Goal: Task Accomplishment & Management: Use online tool/utility

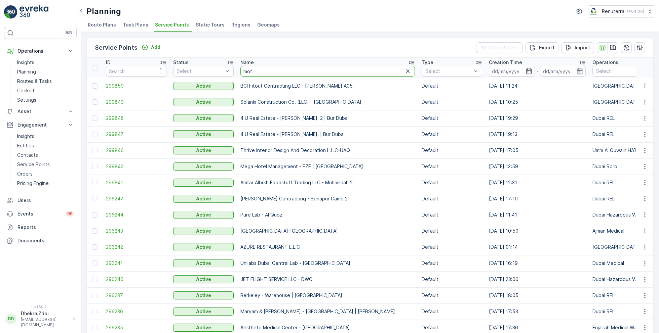
type input "moto"
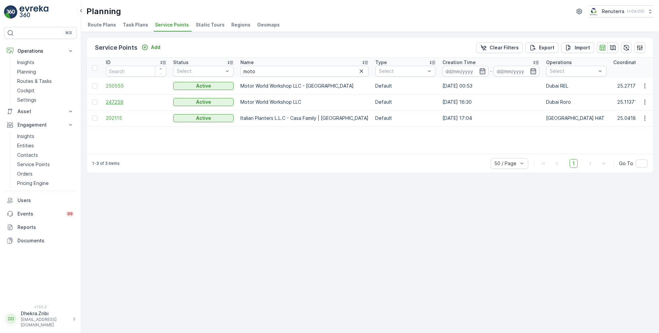
click at [120, 102] on span "247259" at bounding box center [136, 102] width 61 height 7
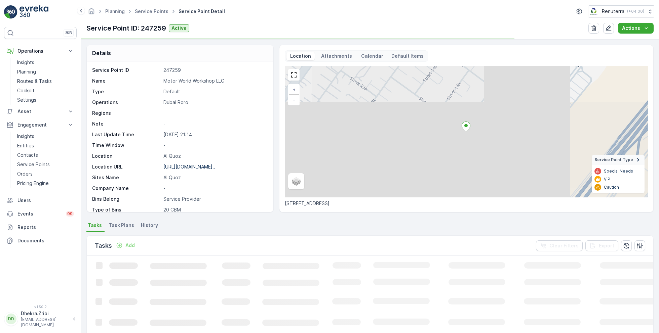
click at [188, 80] on p "Motor World Workshop LLC" at bounding box center [214, 81] width 103 height 7
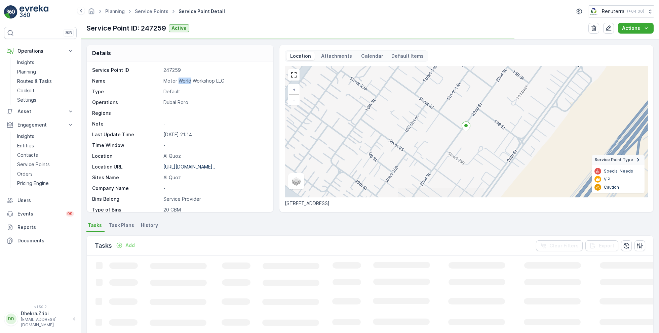
click at [188, 80] on p "Motor World Workshop LLC" at bounding box center [214, 81] width 103 height 7
copy p "Motor World Workshop LLC"
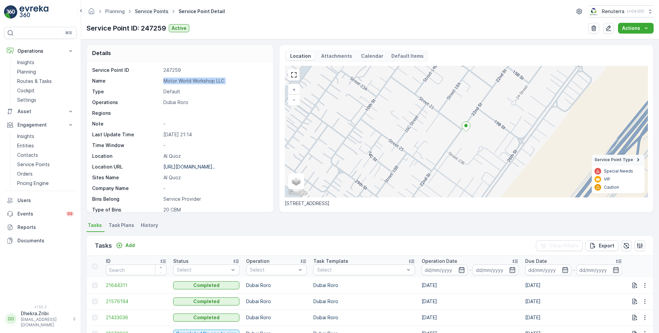
click at [156, 10] on link "Service Points" at bounding box center [152, 11] width 34 height 6
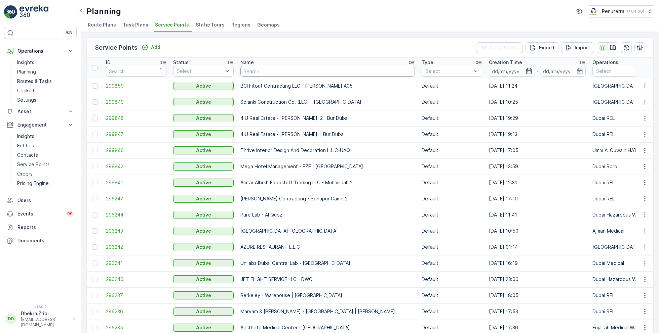
click at [257, 68] on input "text" at bounding box center [327, 71] width 174 height 11
type input "roto"
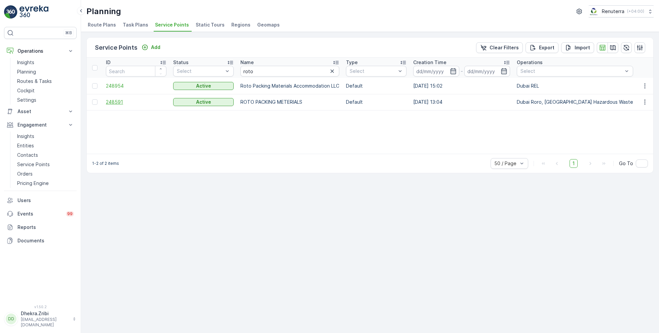
click at [111, 103] on span "248591" at bounding box center [136, 102] width 61 height 7
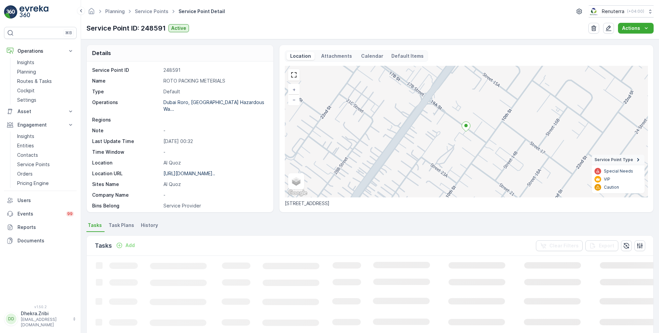
click at [195, 82] on p "ROTO PACKING METERIALS" at bounding box center [214, 81] width 103 height 7
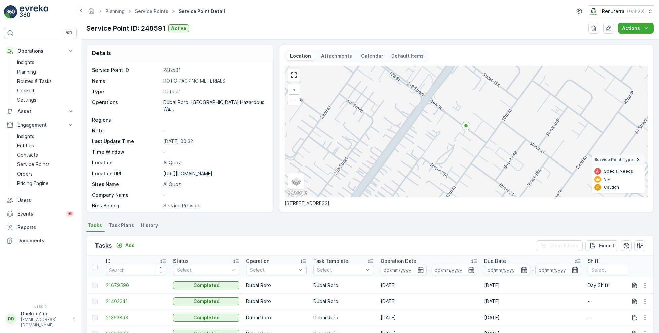
click at [195, 82] on p "ROTO PACKING METERIALS" at bounding box center [214, 81] width 103 height 7
click at [152, 11] on link "Service Points" at bounding box center [152, 11] width 34 height 6
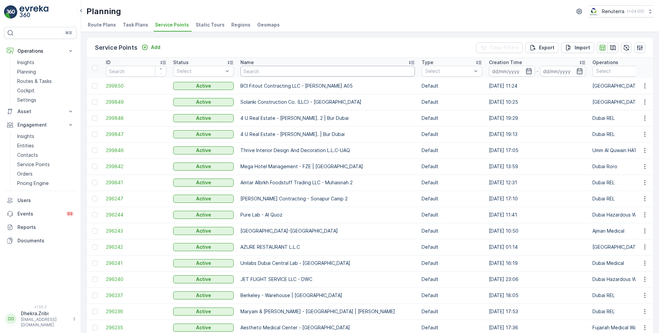
click at [264, 71] on input "text" at bounding box center [327, 71] width 174 height 11
type input "vaah"
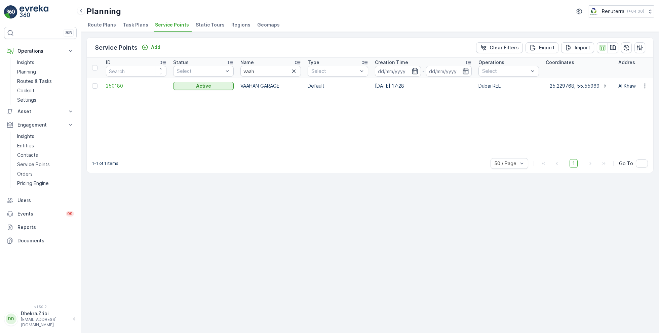
click at [117, 85] on span "250180" at bounding box center [136, 86] width 61 height 7
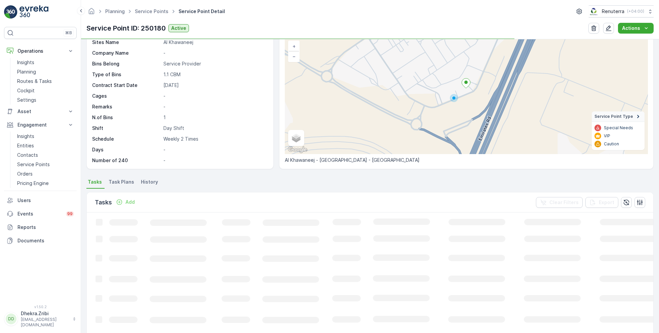
scroll to position [45, 0]
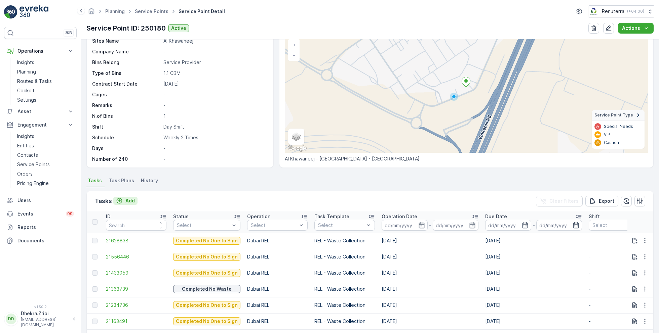
click at [124, 202] on div "Add" at bounding box center [125, 201] width 19 height 7
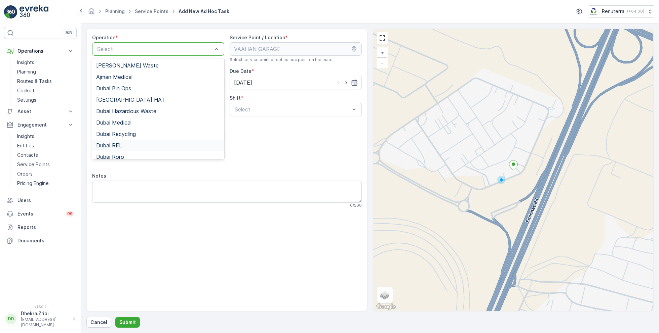
click at [118, 144] on span "Dubai REL" at bounding box center [109, 146] width 26 height 6
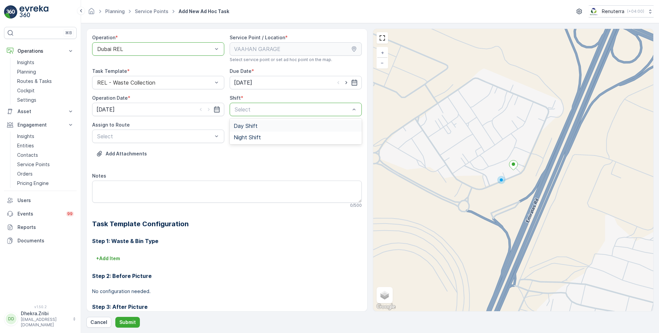
click at [244, 126] on span "Day Shift" at bounding box center [246, 126] width 24 height 6
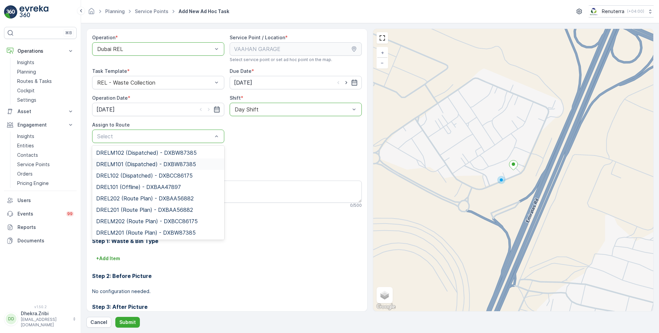
click at [139, 165] on span "DRELM101 (Dispatched) - DXBW87385" at bounding box center [146, 164] width 100 height 6
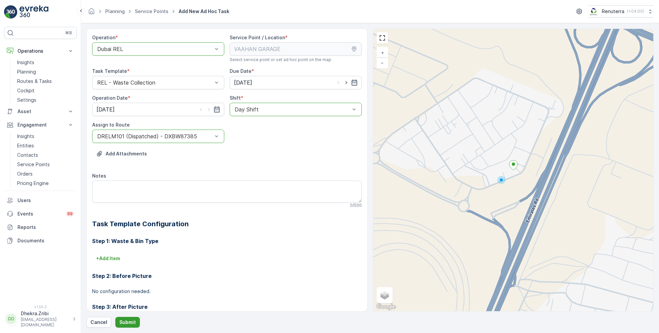
click at [123, 321] on p "Submit" at bounding box center [127, 322] width 16 height 7
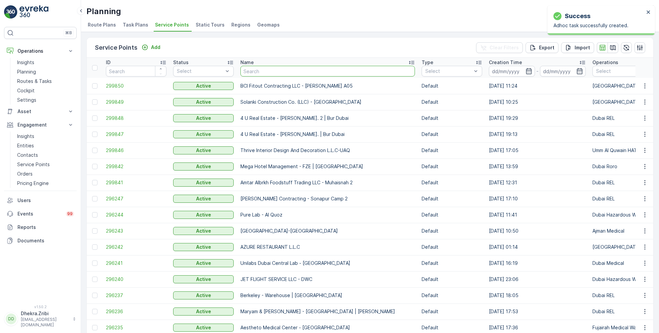
click at [262, 71] on input "text" at bounding box center [327, 71] width 174 height 11
type input "zabeel"
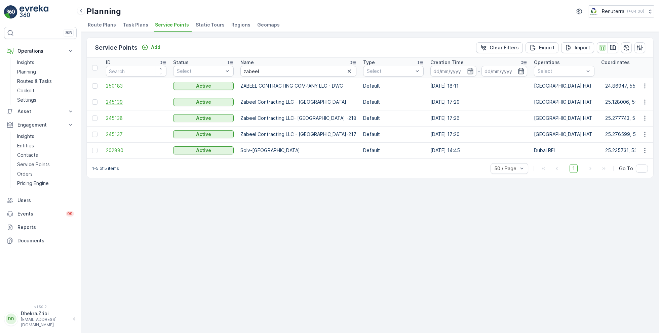
click at [111, 100] on span "245139" at bounding box center [136, 102] width 61 height 7
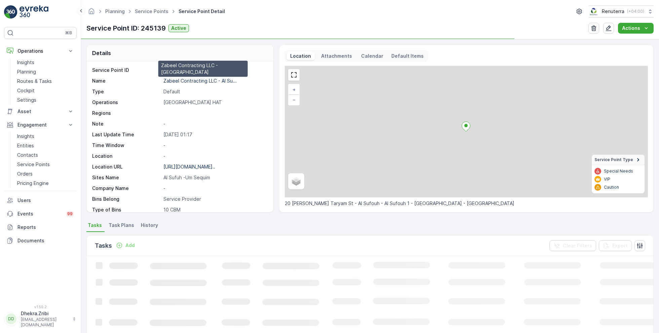
click at [203, 80] on p "Zabeel Contracting LLC - Al Su..." at bounding box center [199, 81] width 73 height 6
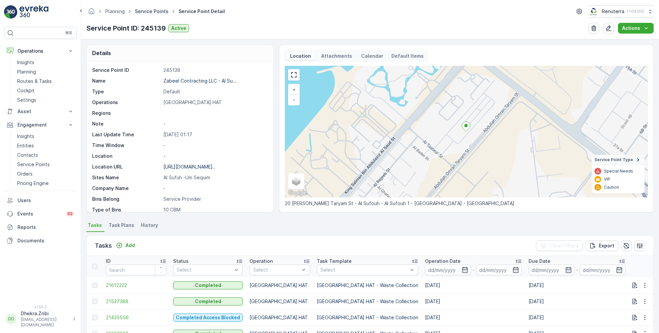
click at [152, 10] on link "Service Points" at bounding box center [152, 11] width 34 height 6
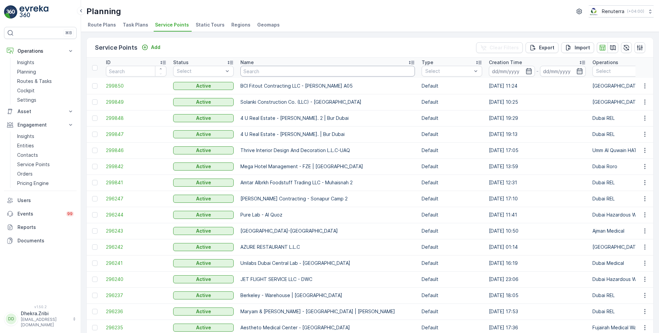
click at [265, 72] on input "text" at bounding box center [327, 71] width 174 height 11
type input "cali"
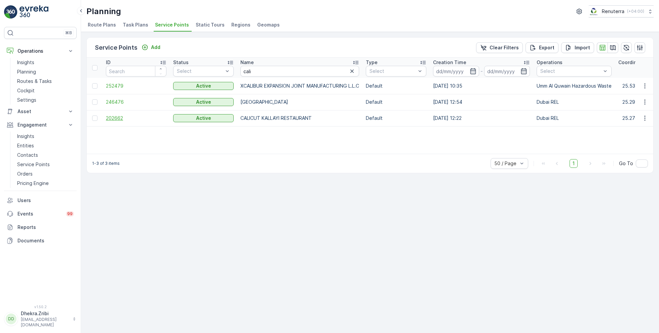
click at [115, 116] on span "202662" at bounding box center [136, 118] width 61 height 7
click at [116, 103] on span "246476" at bounding box center [136, 102] width 61 height 7
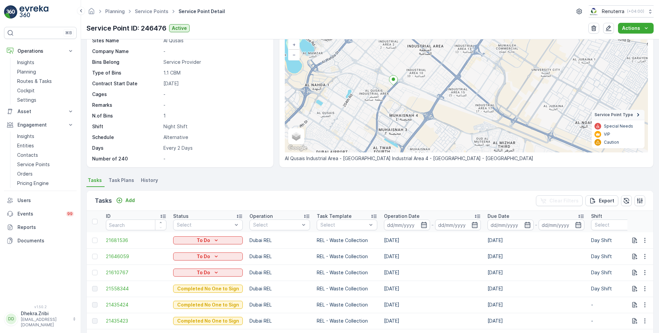
scroll to position [46, 0]
click at [211, 88] on div "Service Point ID 246476 Name Calicut Tower Restaurant Type Default Operations D…" at bounding box center [179, 45] width 174 height 233
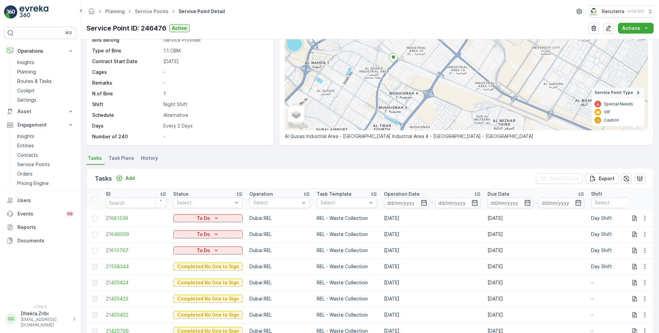
scroll to position [68, 0]
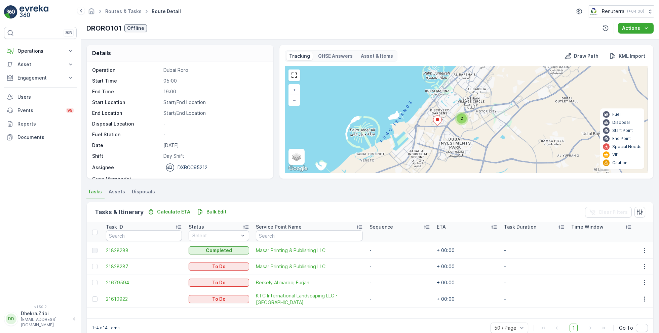
scroll to position [13, 0]
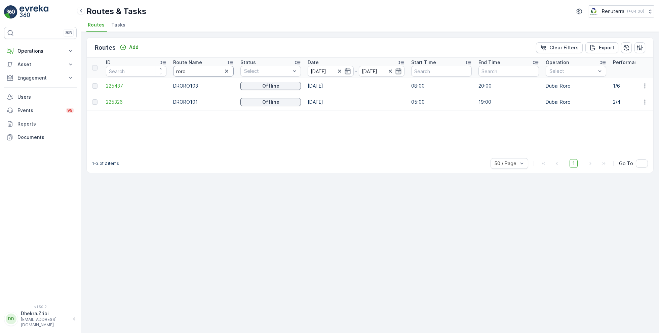
click at [189, 69] on input "roro" at bounding box center [203, 71] width 61 height 11
type input "rel"
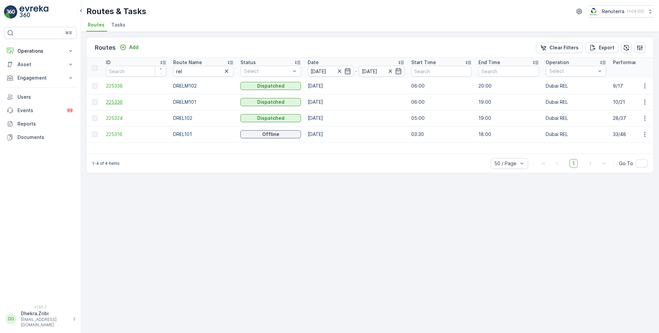
click at [115, 102] on span "225336" at bounding box center [136, 102] width 61 height 7
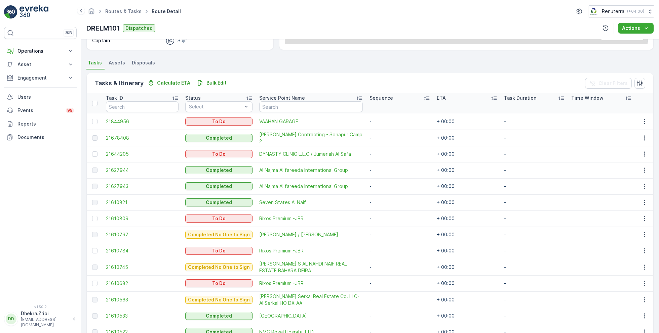
scroll to position [130, 0]
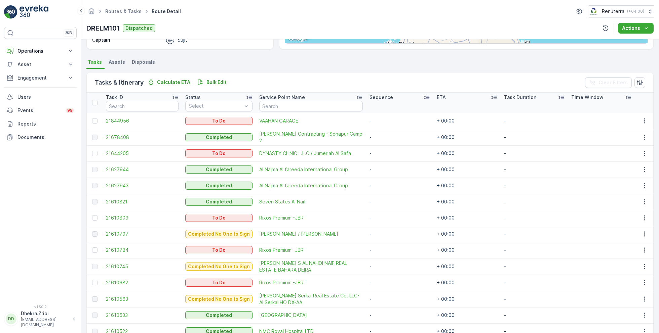
click at [124, 119] on span "21844956" at bounding box center [142, 121] width 73 height 7
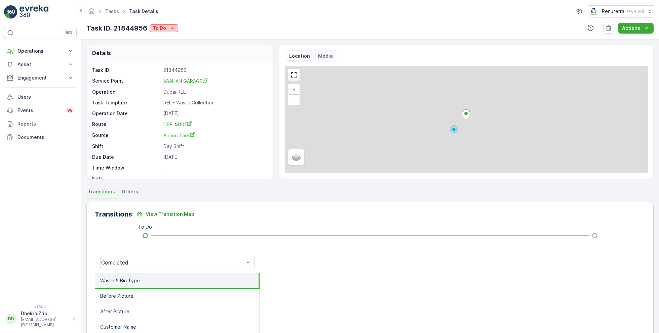
click at [167, 28] on div "To Do" at bounding box center [164, 28] width 23 height 7
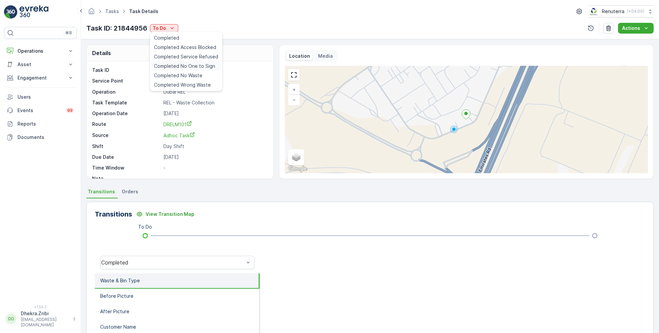
click at [187, 67] on span "Completed No One to Sign" at bounding box center [184, 66] width 61 height 7
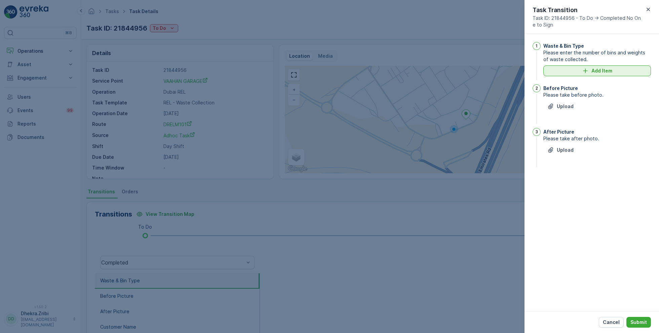
click at [597, 70] on p "Add Item" at bounding box center [601, 71] width 21 height 7
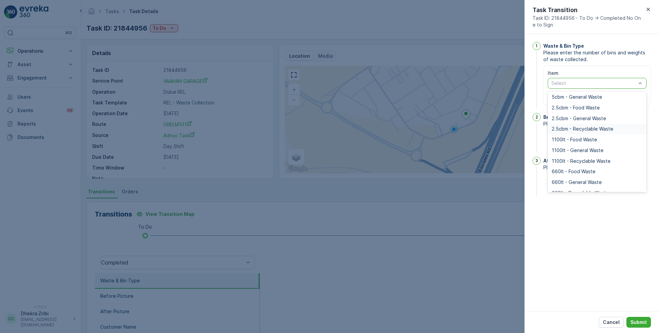
scroll to position [45, 0]
click at [581, 148] on span "1100lt - General Waste" at bounding box center [578, 149] width 52 height 5
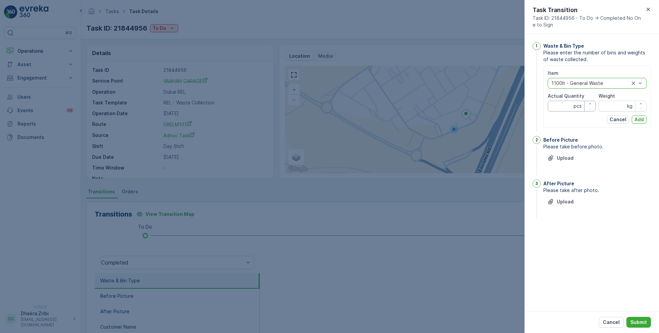
click at [564, 106] on Quantity "Actual Quantity" at bounding box center [572, 106] width 48 height 11
type Quantity "2"
click at [638, 119] on p "Add" at bounding box center [638, 119] width 9 height 7
type input "0"
click at [635, 120] on p "Add" at bounding box center [638, 119] width 9 height 7
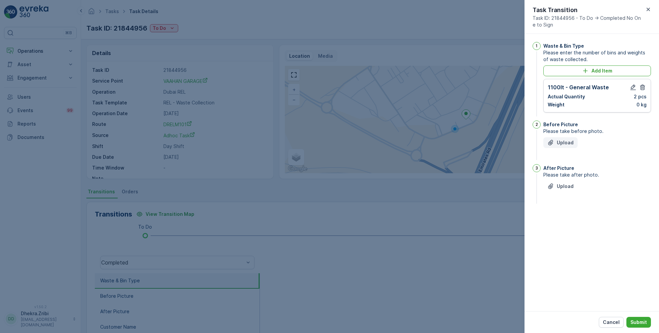
click at [565, 145] on p "Upload" at bounding box center [565, 143] width 17 height 7
click at [566, 218] on p "Upload" at bounding box center [565, 220] width 17 height 7
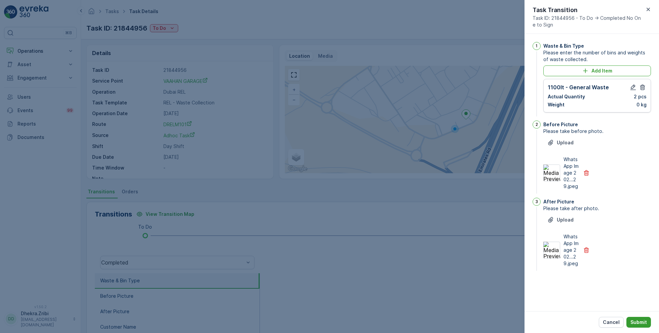
click at [636, 321] on p "Submit" at bounding box center [638, 322] width 16 height 7
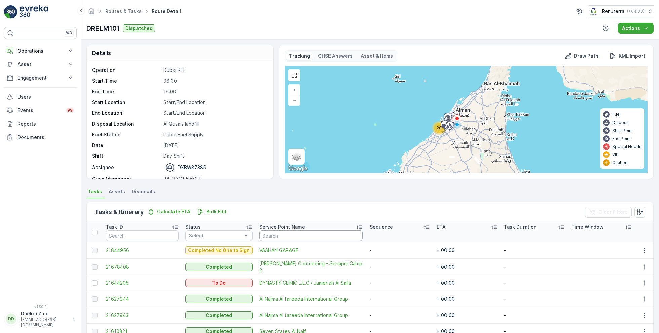
click at [276, 232] on input "text" at bounding box center [311, 236] width 104 height 11
type input "naif"
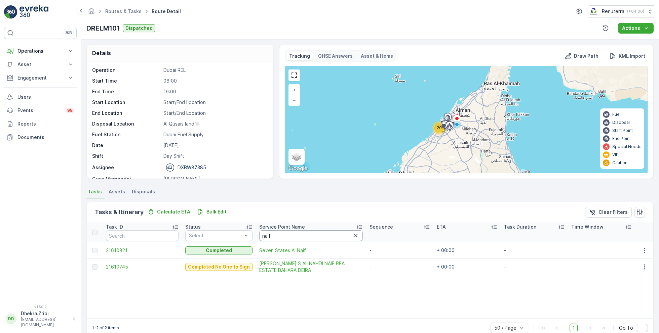
scroll to position [13, 0]
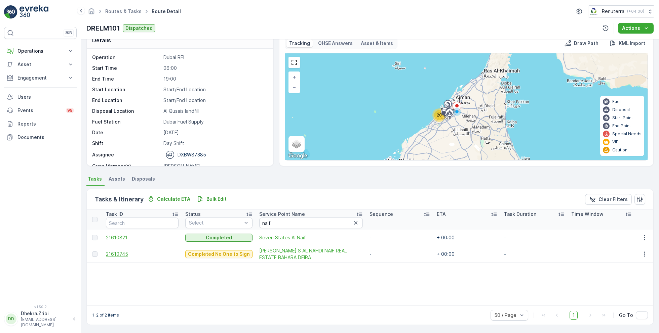
click at [122, 252] on span "21610745" at bounding box center [142, 254] width 73 height 7
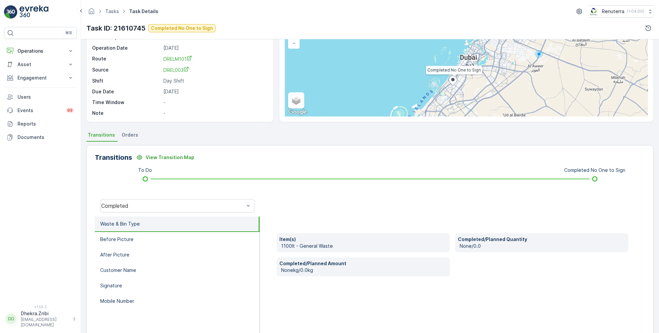
scroll to position [67, 0]
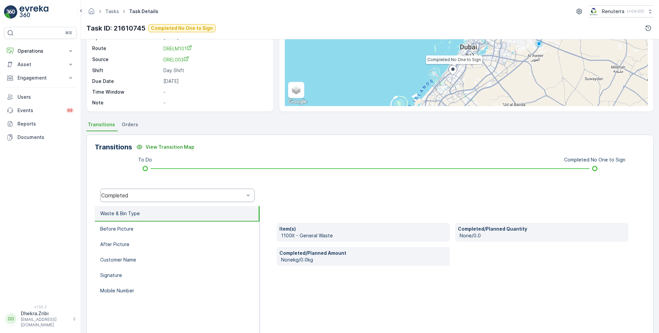
click at [164, 198] on div "Completed" at bounding box center [177, 195] width 154 height 13
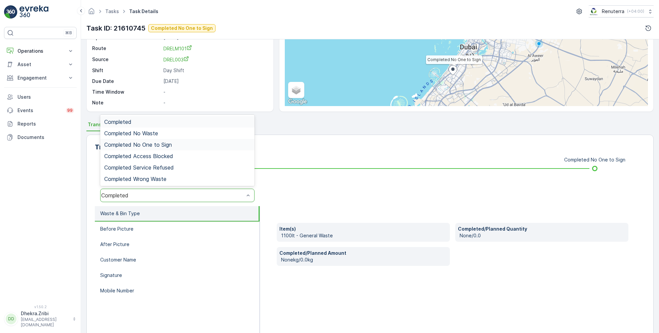
click at [165, 145] on span "Completed No One to Sign" at bounding box center [138, 145] width 68 height 6
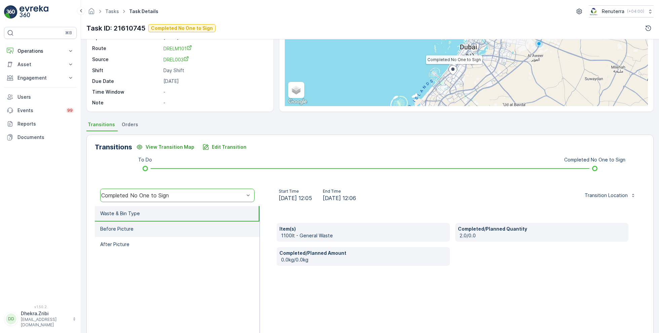
click at [160, 227] on li "Before Picture" at bounding box center [177, 229] width 165 height 15
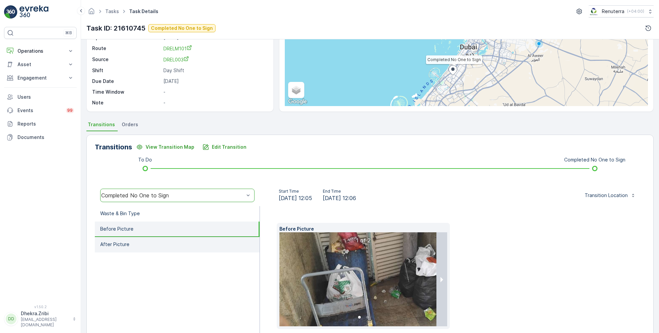
click at [159, 245] on li "After Picture" at bounding box center [177, 244] width 165 height 15
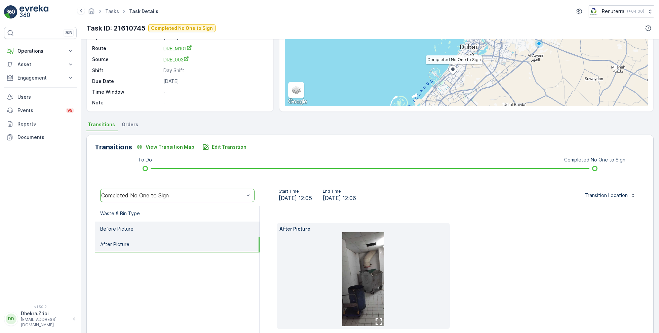
click at [151, 224] on li "Before Picture" at bounding box center [177, 229] width 165 height 15
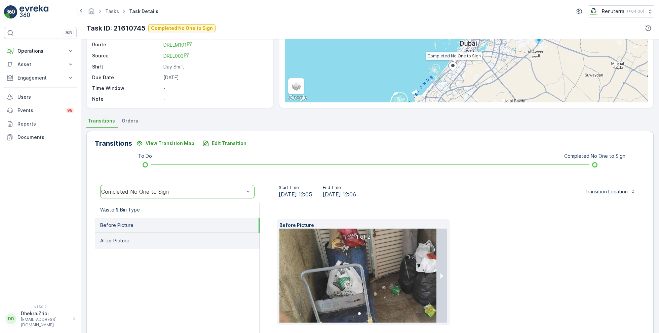
scroll to position [101, 0]
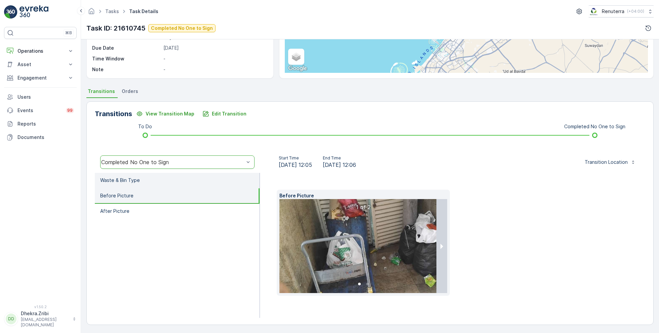
click at [155, 179] on li "Waste & Bin Type" at bounding box center [177, 180] width 165 height 15
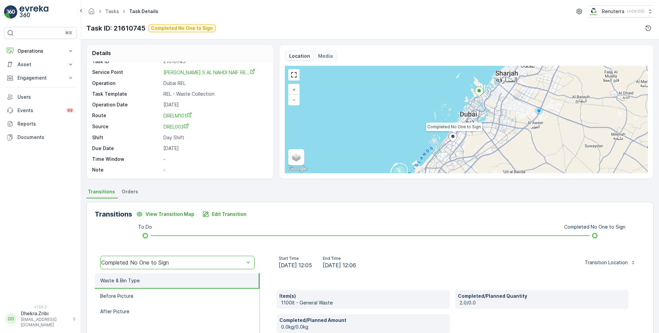
scroll to position [0, 0]
